Goal: Task Accomplishment & Management: Use online tool/utility

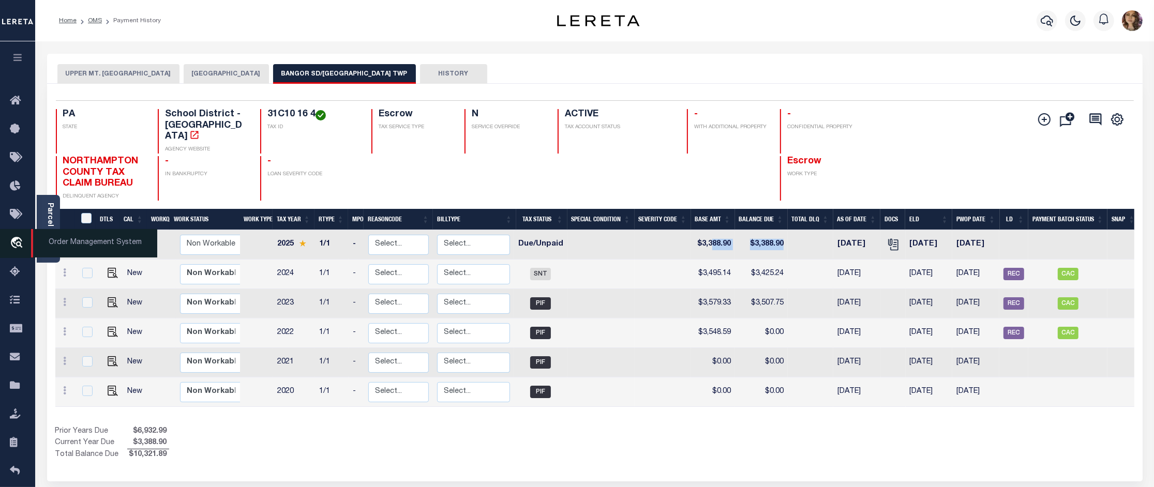
click at [73, 242] on span "Order Management System" at bounding box center [94, 243] width 126 height 28
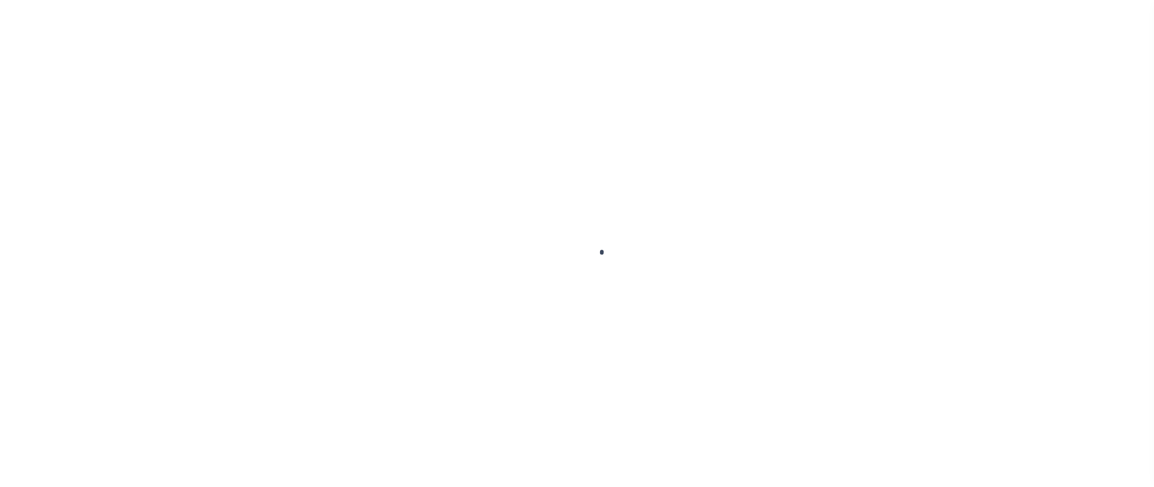
scroll to position [16, 0]
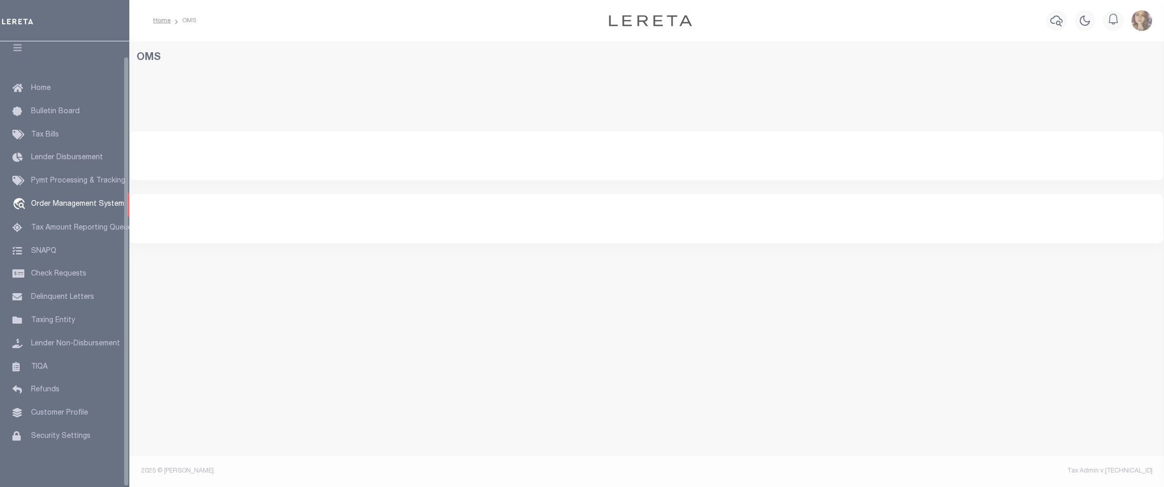
select select "200"
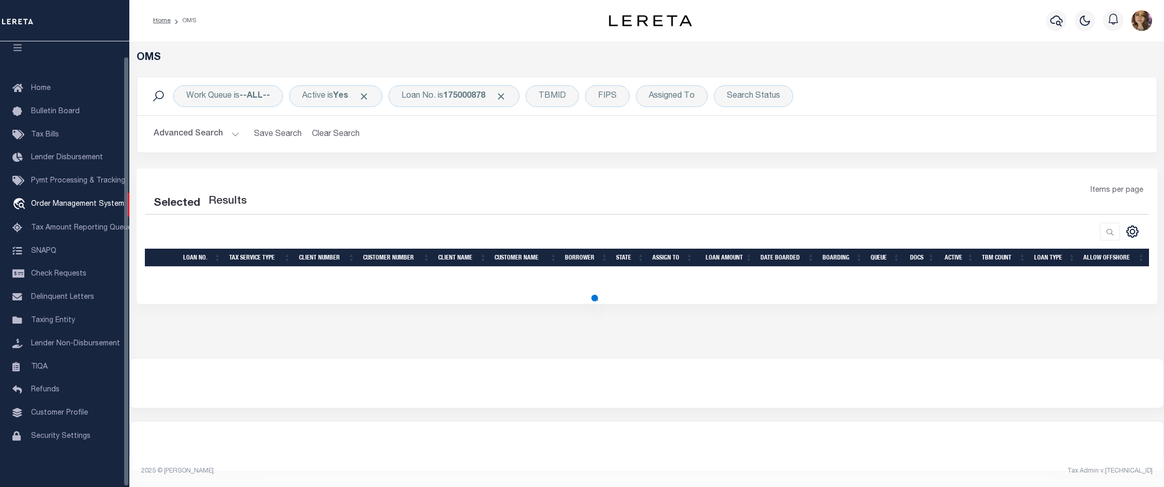
select select "200"
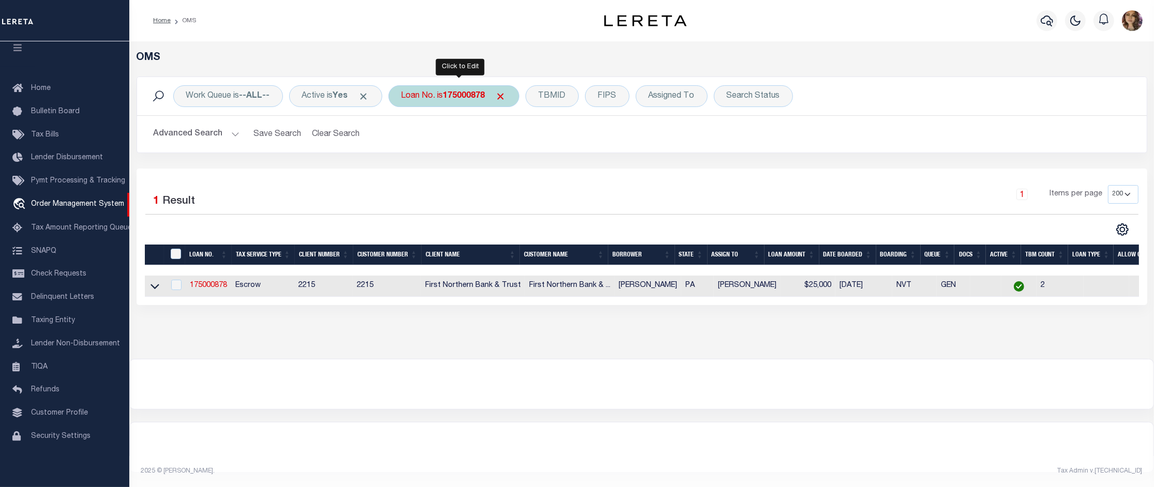
click at [438, 94] on div "Loan No. is 175000878" at bounding box center [454, 96] width 131 height 22
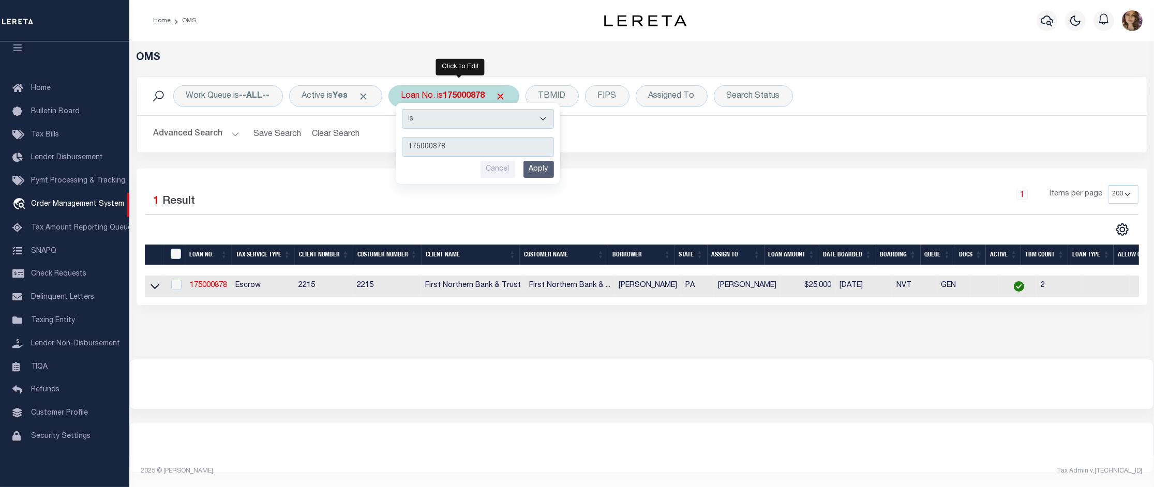
type input "90015585"
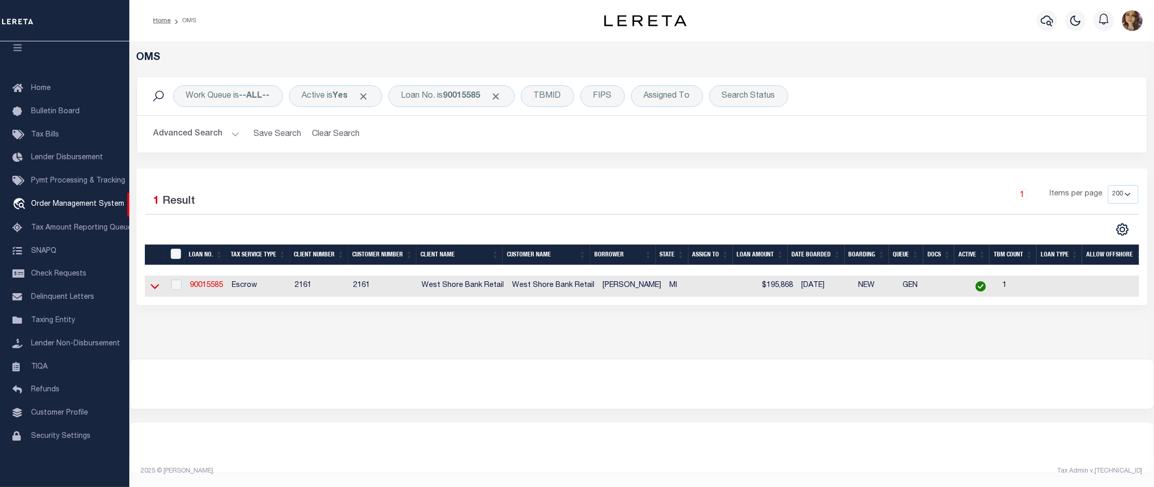
click at [151, 286] on icon at bounding box center [155, 286] width 9 height 11
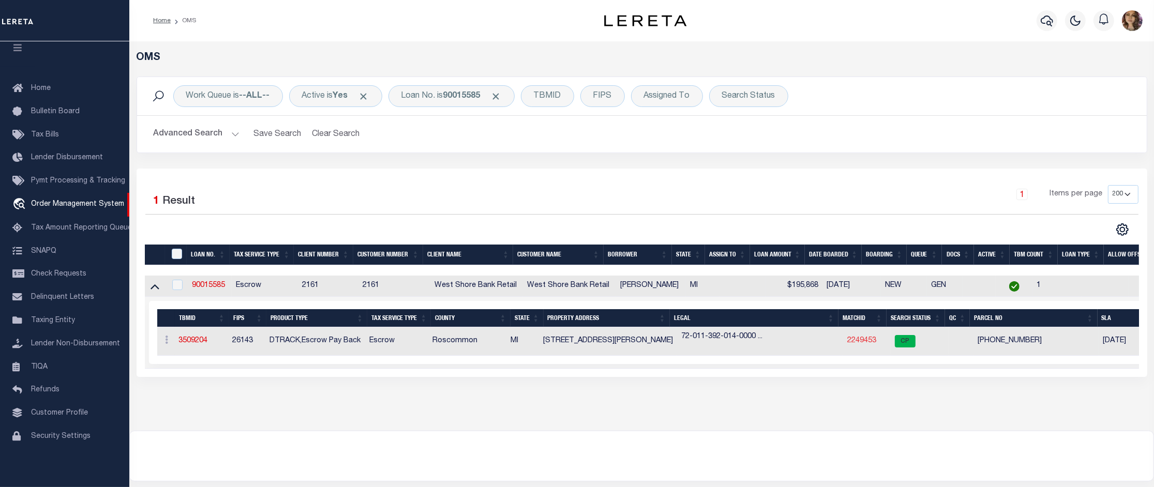
click at [855, 345] on link "2249453" at bounding box center [862, 340] width 29 height 7
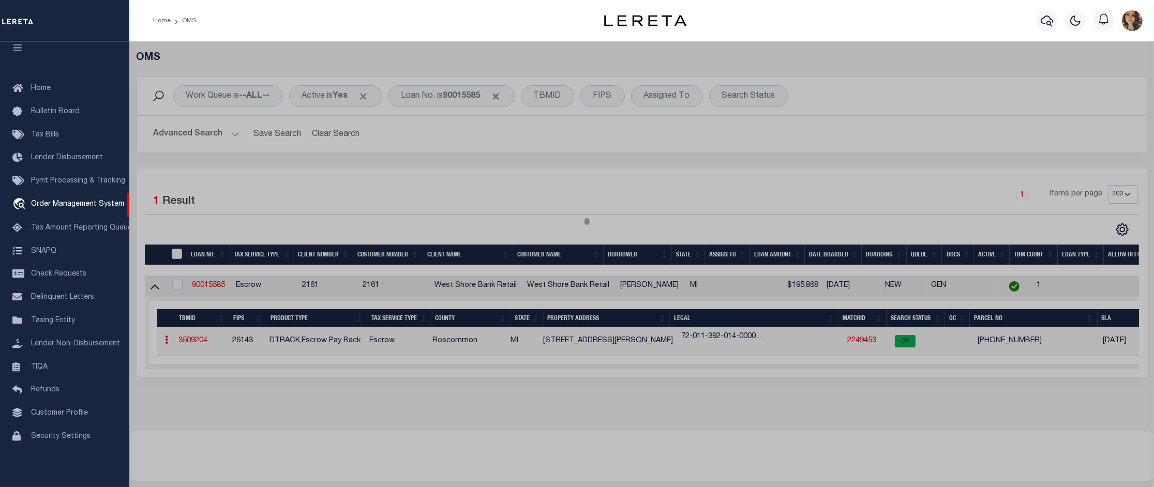
checkbox input "false"
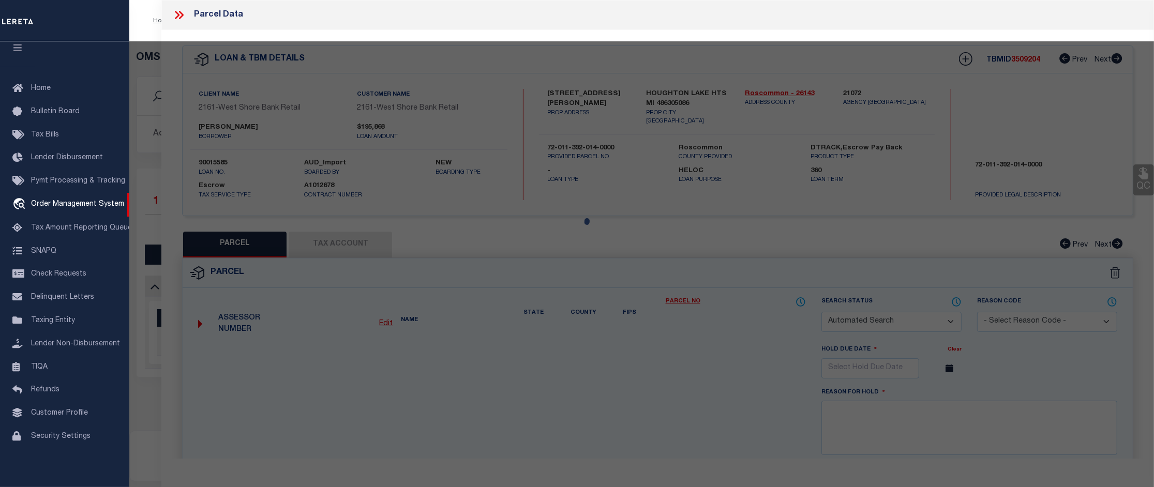
select select "CP"
type input "GAMEL,LIZA M"
select select "ATL"
select select "ADD"
type input "104 WELLS ST"
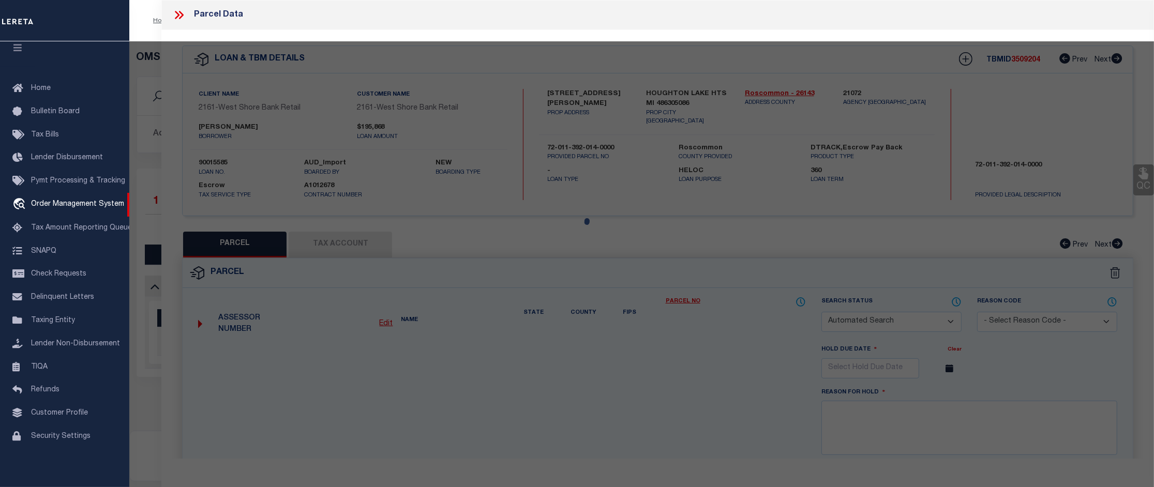
checkbox input "false"
type input "HOUGHTON LAKE HEIGHTS, MI 48630"
type textarea "L-953 P-1669-1672 224 104 WELLS STLOT 14 BLK 12 HOUGHTON HEIGHTS."
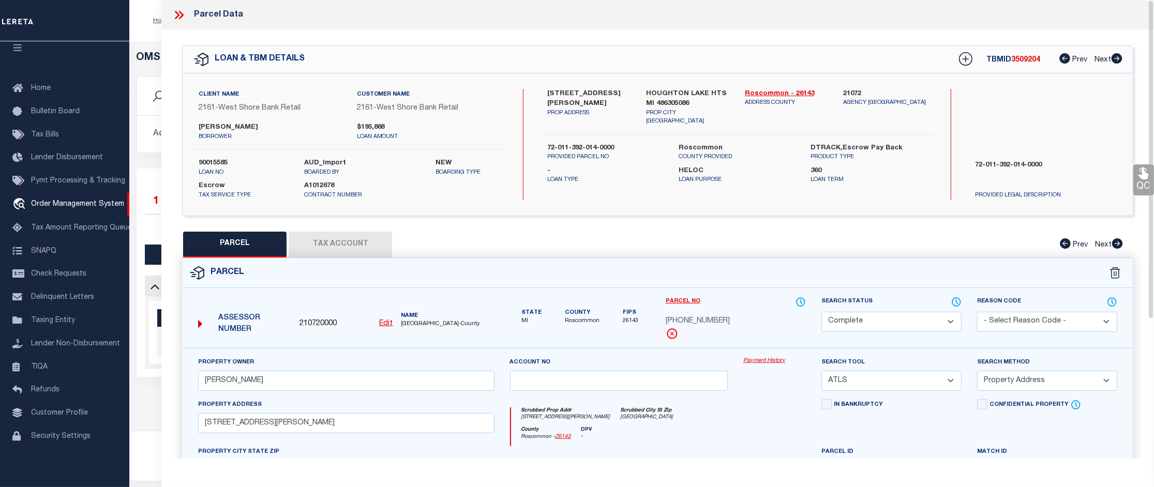
click at [784, 364] on link "Payment History" at bounding box center [775, 361] width 63 height 9
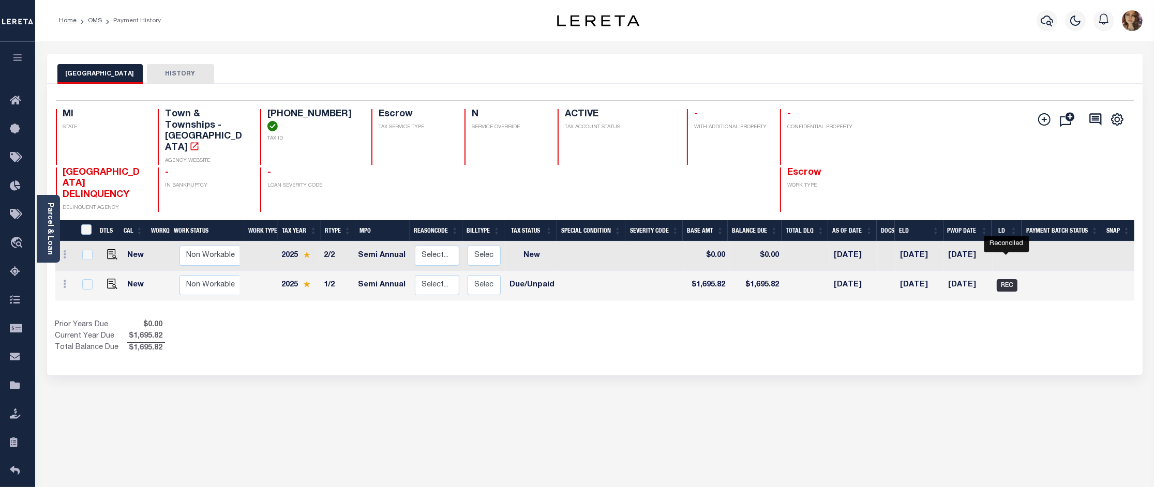
click at [1009, 279] on span "REC" at bounding box center [1007, 285] width 21 height 12
checkbox input "true"
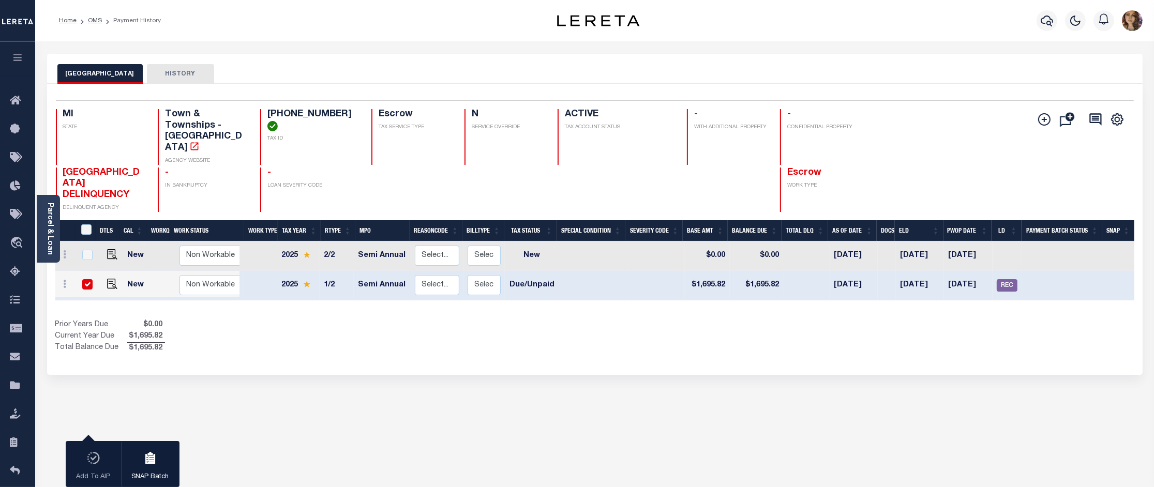
click at [741, 347] on div "1 Selected 2 Results 1 Items per page 25 50 100 MI STATE TAX ID" at bounding box center [595, 229] width 1096 height 291
click at [112, 279] on img "" at bounding box center [112, 284] width 10 height 10
checkbox input "false"
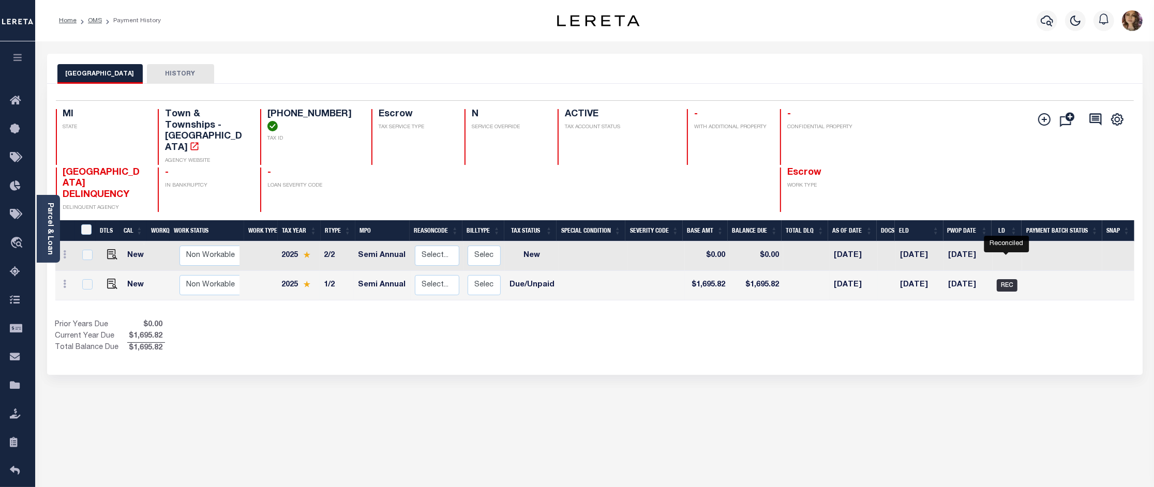
click at [1007, 279] on span "REC" at bounding box center [1007, 285] width 21 height 12
checkbox input "true"
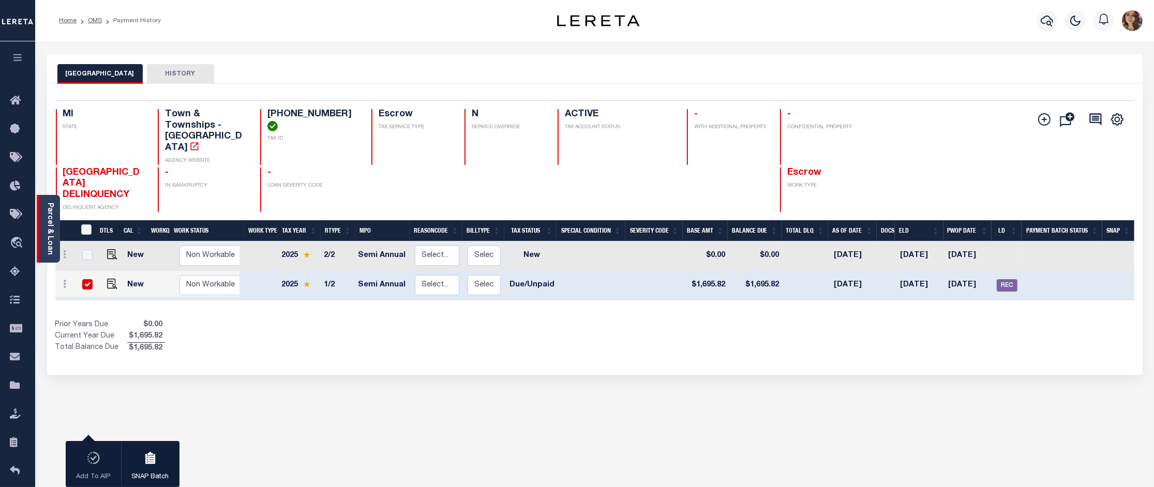
click at [52, 230] on link "Parcel & Loan" at bounding box center [49, 229] width 7 height 52
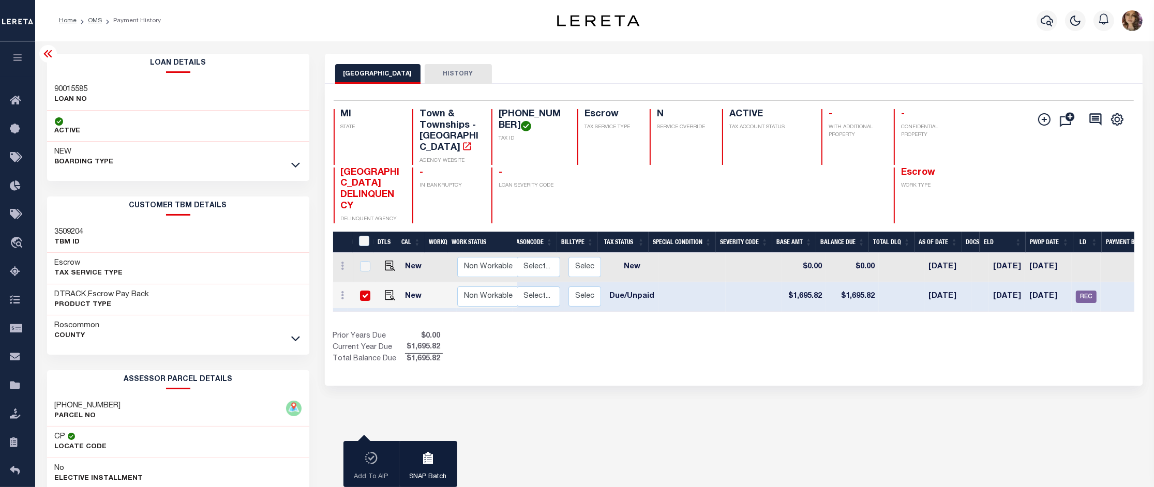
scroll to position [0, 172]
click at [1089, 291] on span "REC" at bounding box center [1084, 297] width 21 height 12
checkbox input "false"
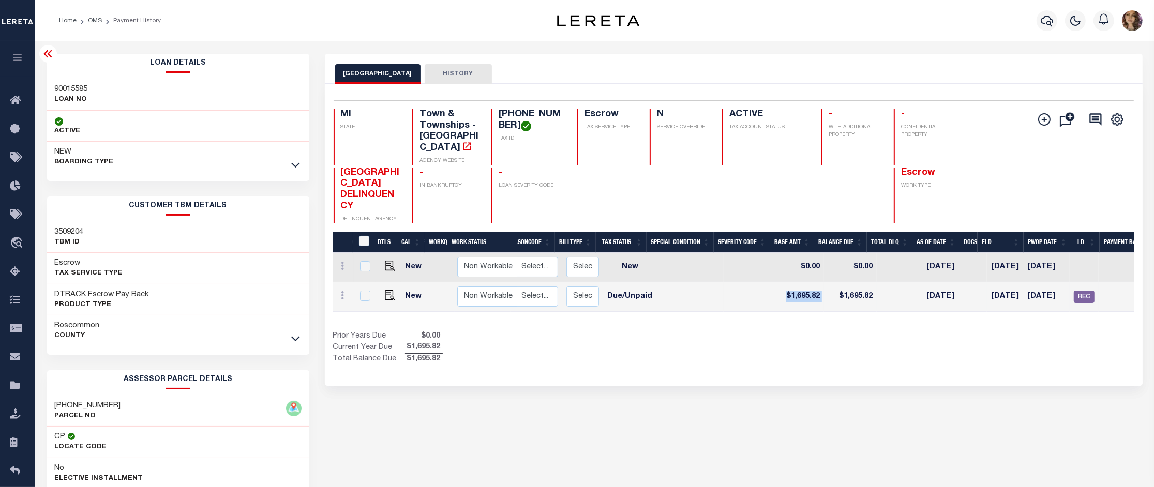
drag, startPoint x: 826, startPoint y: 286, endPoint x: 778, endPoint y: 283, distance: 48.2
click at [778, 283] on tr "New Non Workable Workable 2025 1/2 Semi Annual Select... Payment Reversal Taxab…" at bounding box center [685, 297] width 1048 height 29
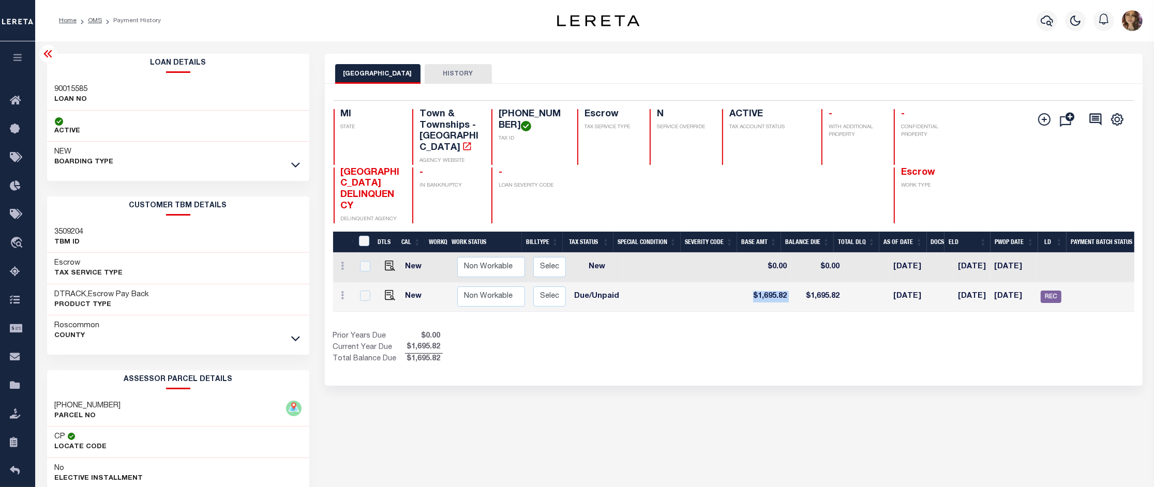
scroll to position [0, 211]
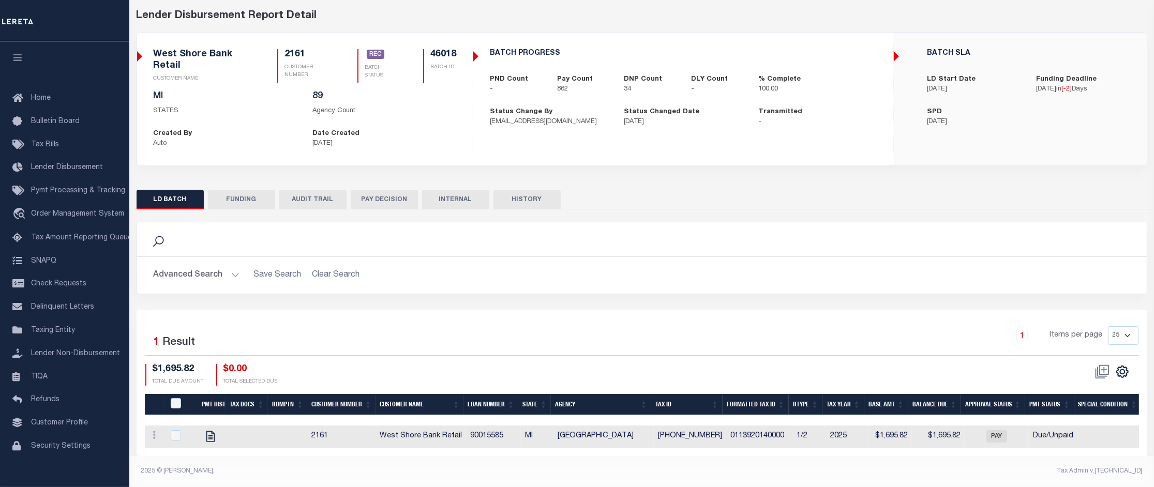
scroll to position [52, 0]
click at [241, 192] on button "FUNDING" at bounding box center [241, 200] width 67 height 20
type input "$1,352,439.15"
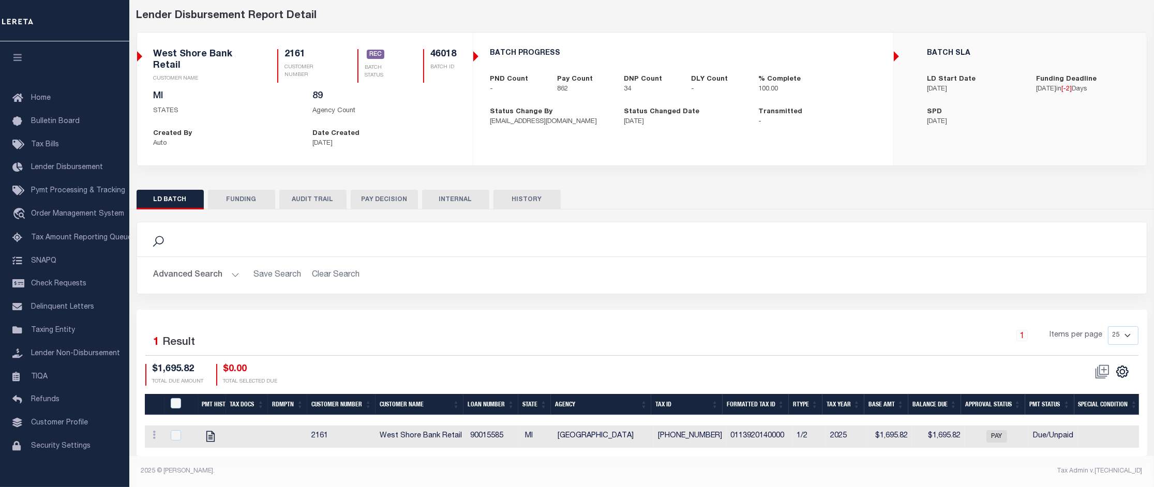
type input "$0"
type input "09/11/2025"
type input "20250911MMQFMPG7000005"
type input "09/10/2025"
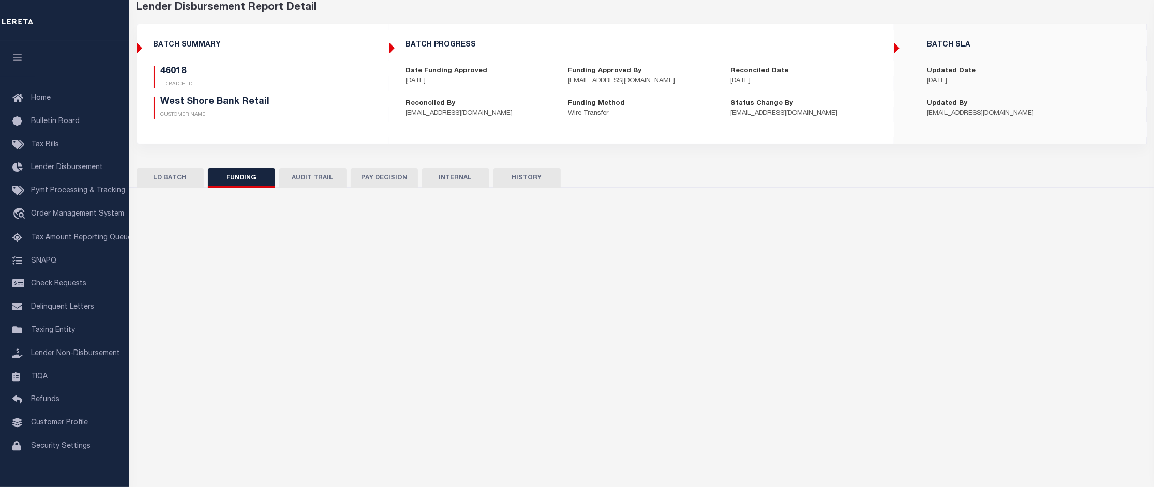
scroll to position [0, 0]
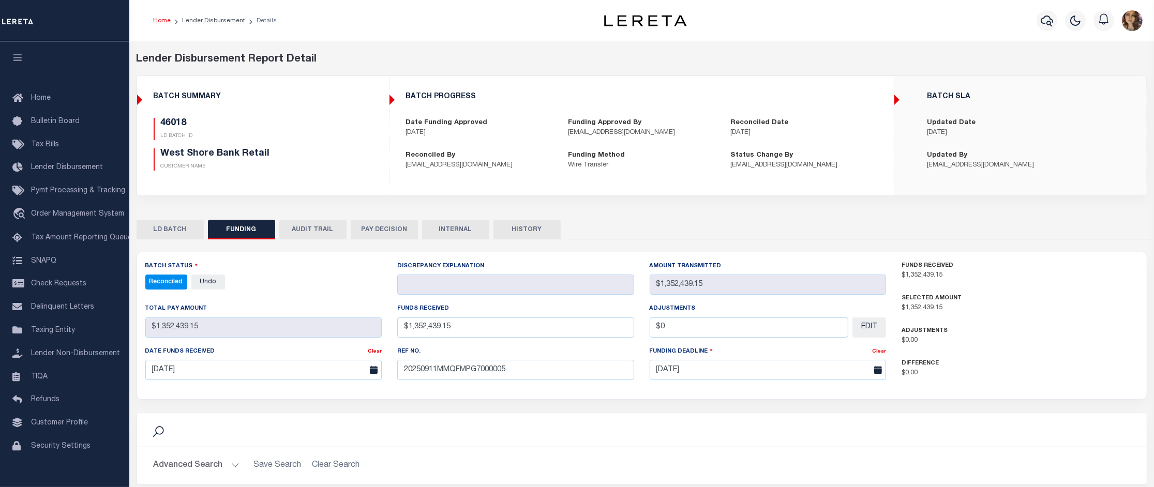
select select "100"
click at [1030, 222] on div "LD BATCH FUNDING AUDIT TRAIL PAY DECISION INTERNAL HISTORY" at bounding box center [642, 229] width 1011 height 19
click at [171, 232] on button "LD BATCH" at bounding box center [170, 230] width 67 height 20
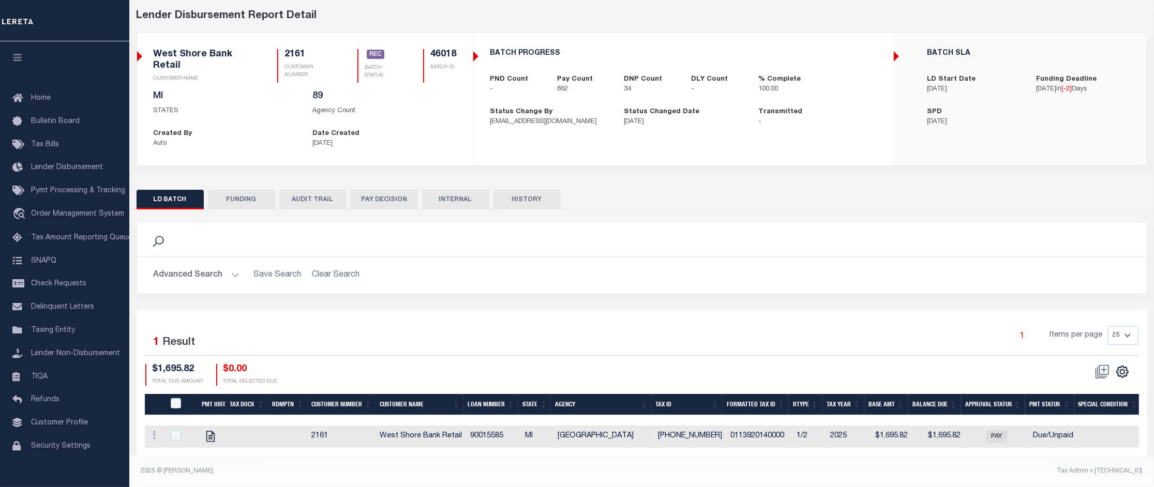
scroll to position [52, 0]
drag, startPoint x: 467, startPoint y: 451, endPoint x: 647, endPoint y: 451, distance: 180.1
click at [647, 451] on div "Selected 1 Result 1 Items per page 25 50 100 200 $1,695.82 $0.00" at bounding box center [642, 383] width 1011 height 146
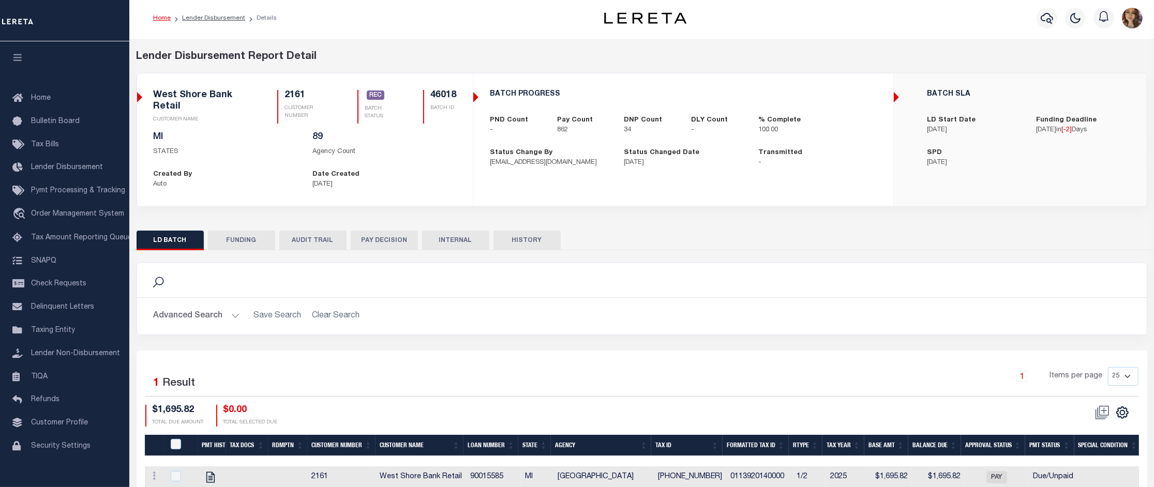
scroll to position [0, 0]
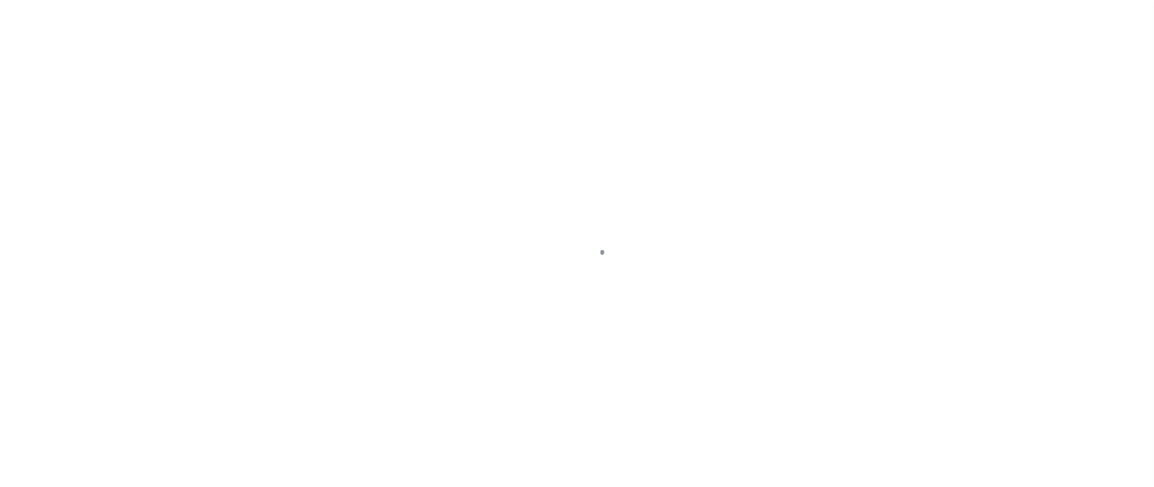
select select "DUE"
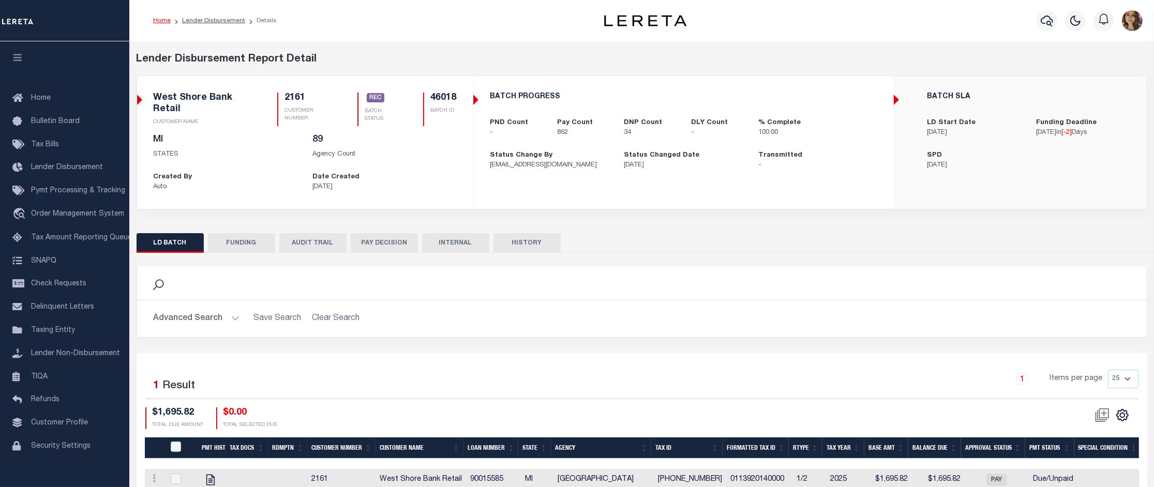
click at [239, 241] on button "FUNDING" at bounding box center [241, 243] width 67 height 20
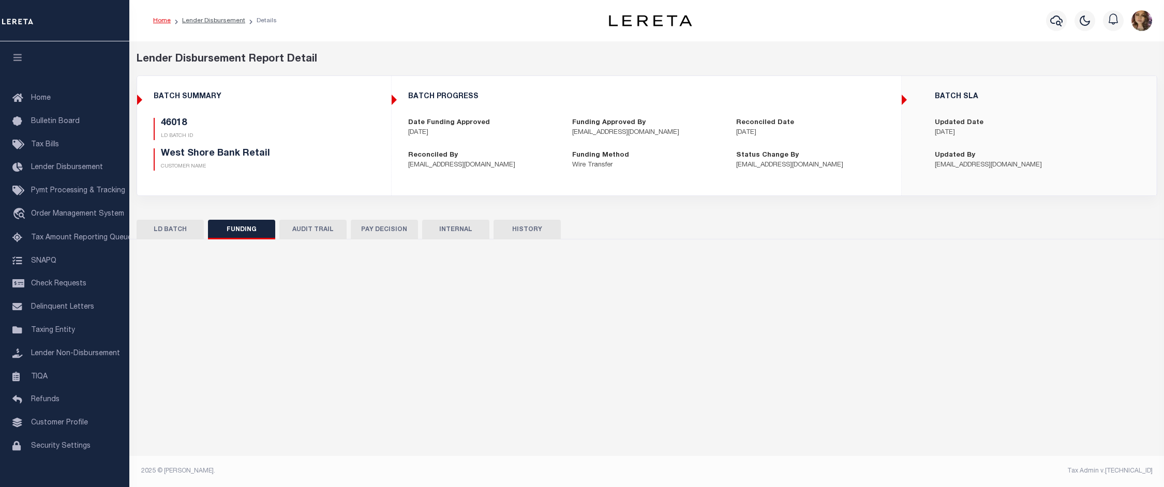
type input "$1,352,439.15"
type input "$0"
type input "[DATE]"
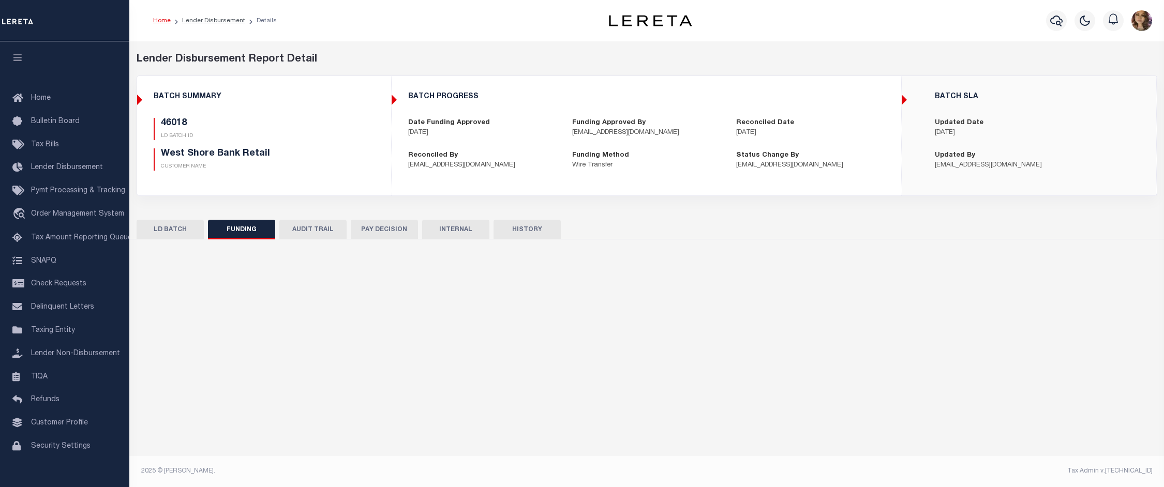
type input "20250911MMQFMPG7000005"
type input "[DATE]"
select select "100"
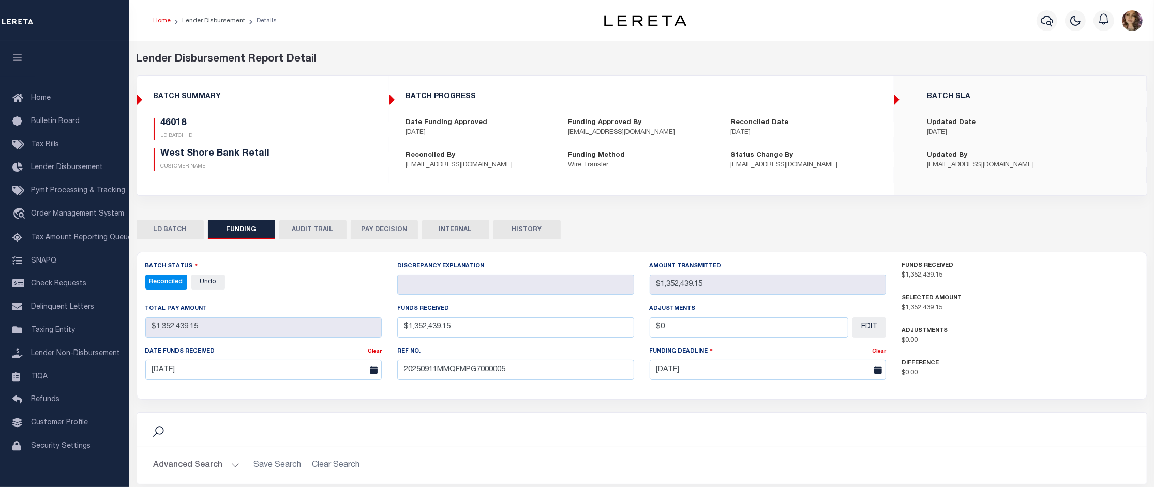
select select "100"
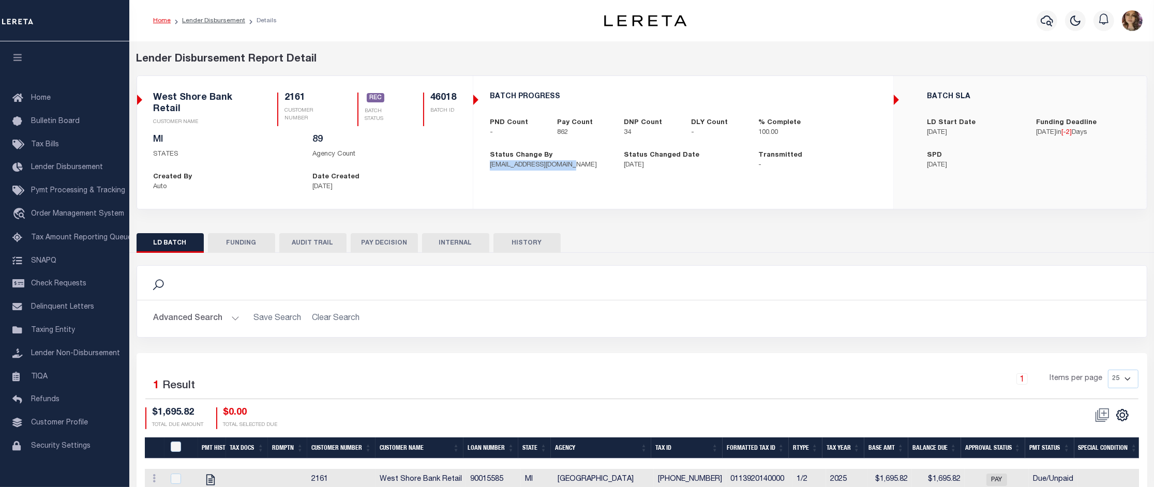
drag, startPoint x: 486, startPoint y: 166, endPoint x: 579, endPoint y: 167, distance: 93.1
click at [579, 167] on div "Status Change By [EMAIL_ADDRESS][DOMAIN_NAME]" at bounding box center [549, 161] width 134 height 20
drag, startPoint x: 623, startPoint y: 169, endPoint x: 670, endPoint y: 169, distance: 46.6
click at [670, 169] on div "Status Changed Date [DATE]" at bounding box center [684, 161] width 134 height 20
click at [252, 244] on button "FUNDING" at bounding box center [241, 243] width 67 height 20
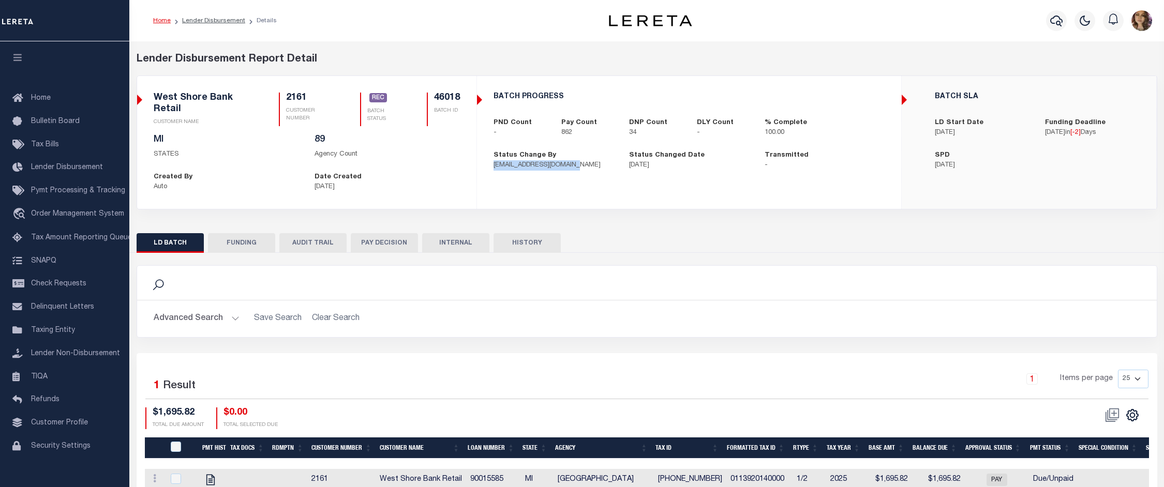
type input "$1,352,439.15"
type input "$0"
type input "[DATE]"
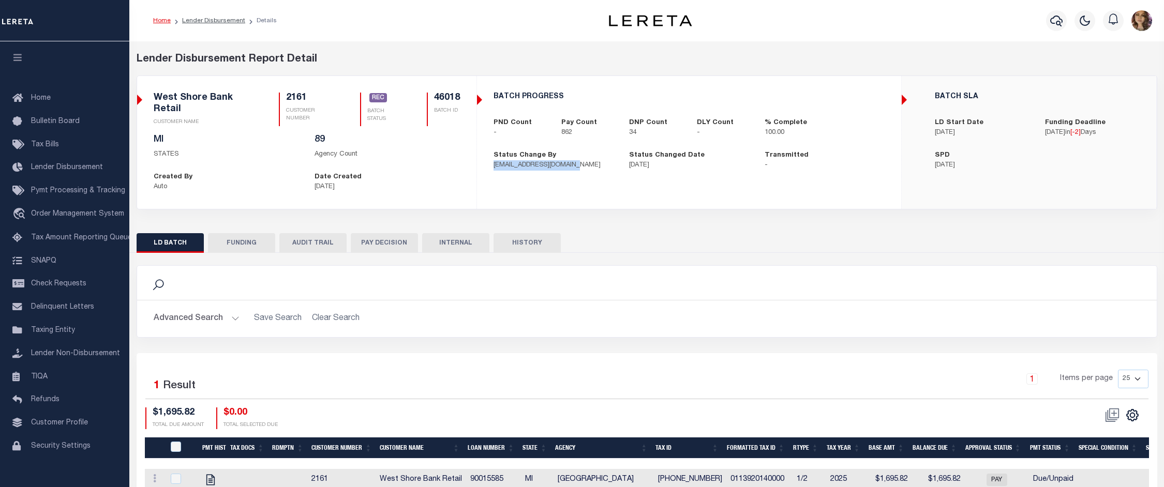
type input "20250911MMQFMPG7000005"
type input "[DATE]"
select select "100"
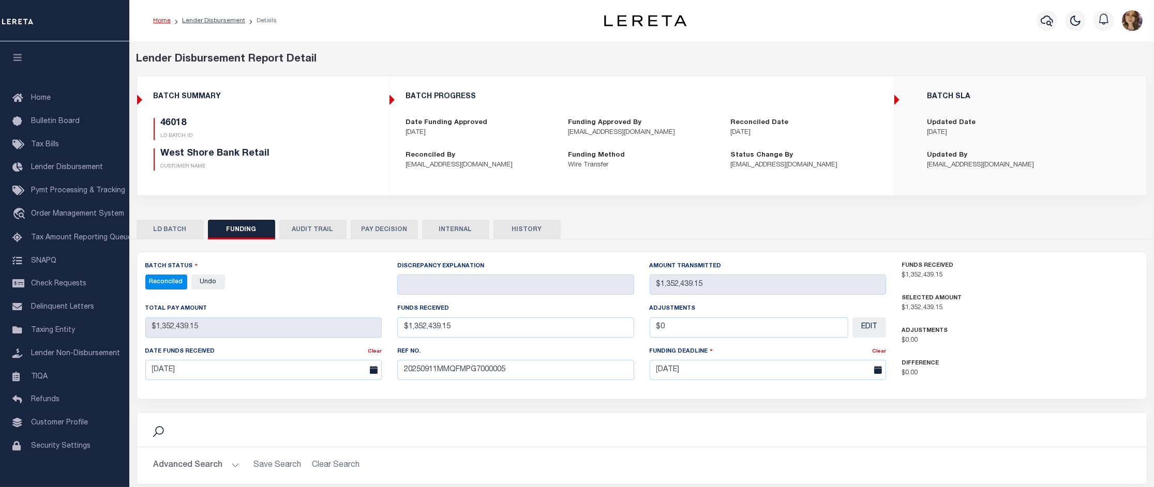
select select "100"
drag, startPoint x: 616, startPoint y: 161, endPoint x: 585, endPoint y: 161, distance: 31.6
click at [585, 161] on p "Wire Transfer" at bounding box center [641, 165] width 147 height 10
